Goal: Find contact information: Find contact information

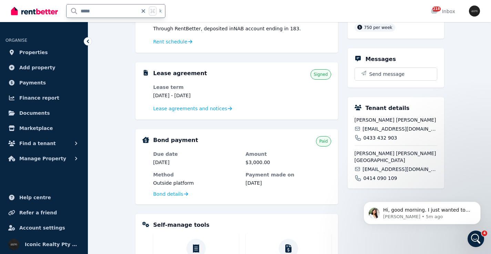
type input "*****"
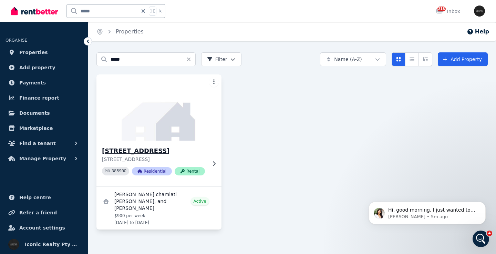
click at [164, 136] on img at bounding box center [158, 108] width 131 height 70
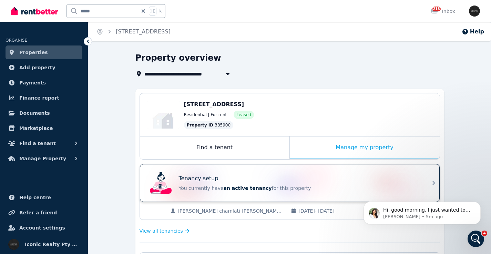
click at [292, 176] on div "Tenancy setup" at bounding box center [299, 178] width 241 height 8
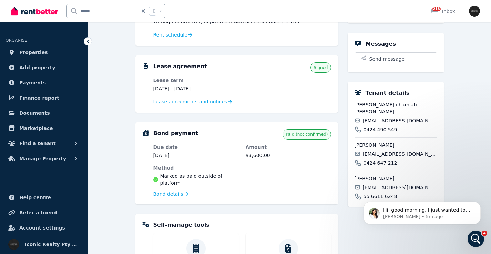
scroll to position [129, 0]
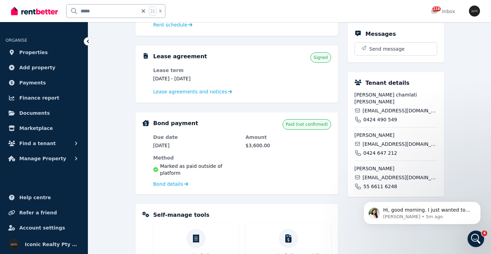
click at [389, 110] on span "[EMAIL_ADDRESS][DOMAIN_NAME]" at bounding box center [400, 110] width 74 height 7
copy div "[EMAIL_ADDRESS][DOMAIN_NAME]"
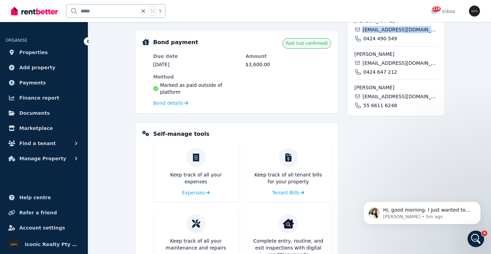
scroll to position [211, 0]
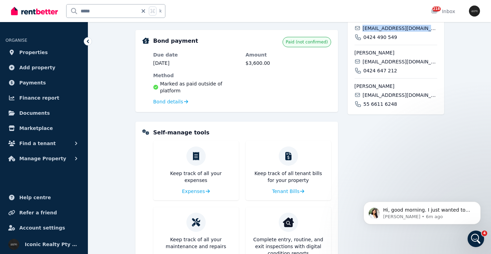
click at [377, 62] on span "[EMAIL_ADDRESS][DOMAIN_NAME]" at bounding box center [400, 61] width 74 height 7
copy div "[EMAIL_ADDRESS][DOMAIN_NAME]"
click at [378, 93] on span "[EMAIL_ADDRESS][DOMAIN_NAME]" at bounding box center [400, 95] width 74 height 7
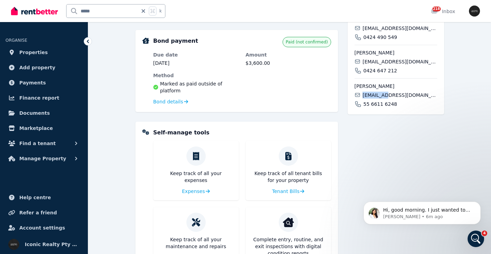
click at [378, 93] on span "[EMAIL_ADDRESS][DOMAIN_NAME]" at bounding box center [400, 95] width 74 height 7
copy div "[EMAIL_ADDRESS][DOMAIN_NAME]"
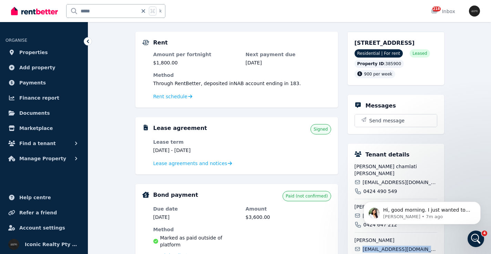
scroll to position [76, 0]
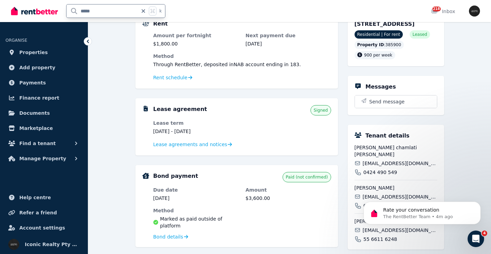
drag, startPoint x: 107, startPoint y: 12, endPoint x: 67, endPoint y: 11, distance: 40.7
click at [67, 11] on input "*****" at bounding box center [102, 10] width 71 height 13
type input "****"
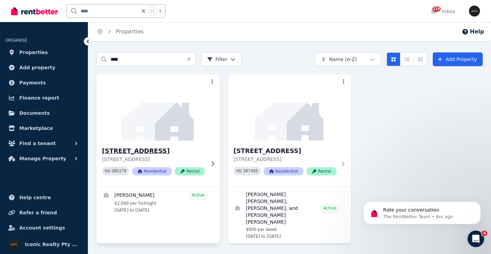
click at [144, 130] on img at bounding box center [158, 108] width 130 height 70
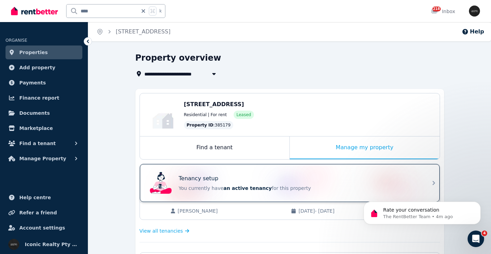
click at [298, 176] on div "Tenancy setup" at bounding box center [299, 178] width 241 height 8
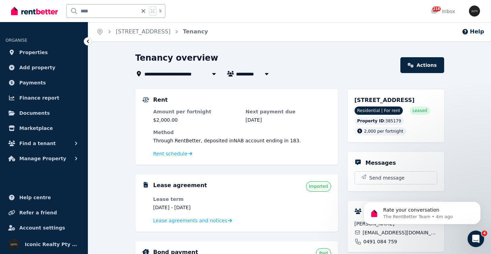
drag, startPoint x: 354, startPoint y: 101, endPoint x: 417, endPoint y: 99, distance: 62.4
click at [415, 99] on span "[STREET_ADDRESS]" at bounding box center [385, 100] width 60 height 7
copy span "[STREET_ADDRESS]"
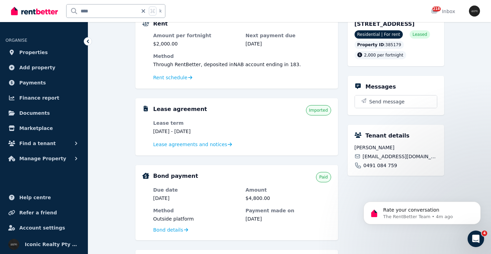
scroll to position [84, 0]
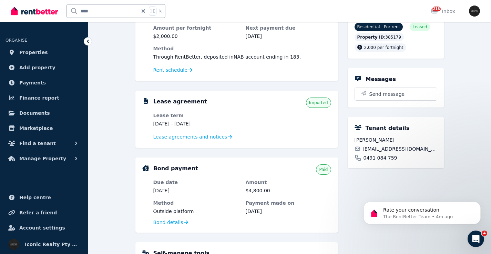
click at [381, 152] on span "[EMAIL_ADDRESS][DOMAIN_NAME]" at bounding box center [400, 148] width 74 height 7
copy div "[EMAIL_ADDRESS][DOMAIN_NAME]"
click at [96, 10] on input "****" at bounding box center [102, 10] width 71 height 13
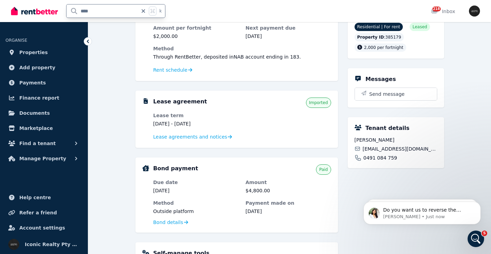
type input "*****"
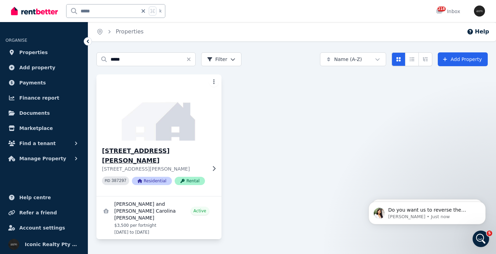
click at [175, 118] on img at bounding box center [158, 108] width 131 height 70
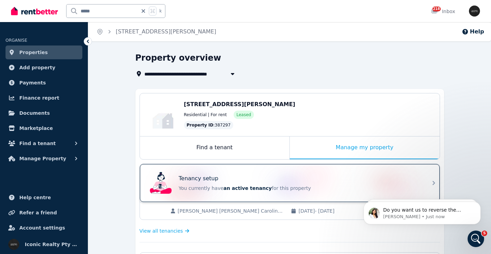
click at [321, 181] on div "Tenancy setup" at bounding box center [299, 178] width 241 height 8
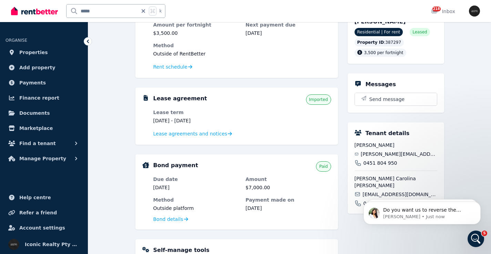
scroll to position [173, 0]
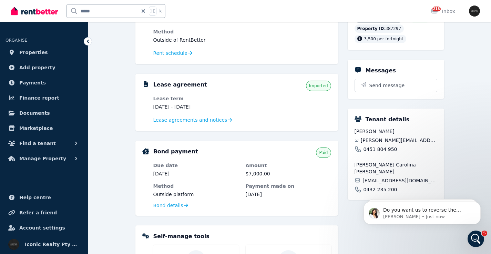
click at [390, 141] on span "[PERSON_NAME][EMAIL_ADDRESS][DOMAIN_NAME]" at bounding box center [399, 140] width 76 height 7
copy div "[PERSON_NAME][EMAIL_ADDRESS][DOMAIN_NAME]"
click at [388, 177] on span "[EMAIL_ADDRESS][DOMAIN_NAME]" at bounding box center [400, 180] width 74 height 7
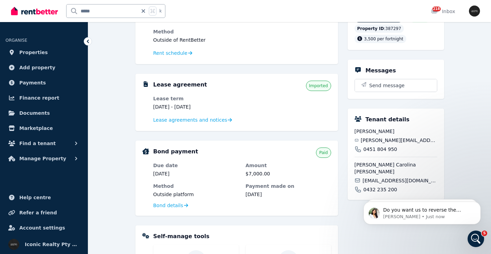
click at [388, 177] on span "[EMAIL_ADDRESS][DOMAIN_NAME]" at bounding box center [400, 180] width 74 height 7
copy div "[EMAIL_ADDRESS][DOMAIN_NAME]"
